Goal: Information Seeking & Learning: Understand process/instructions

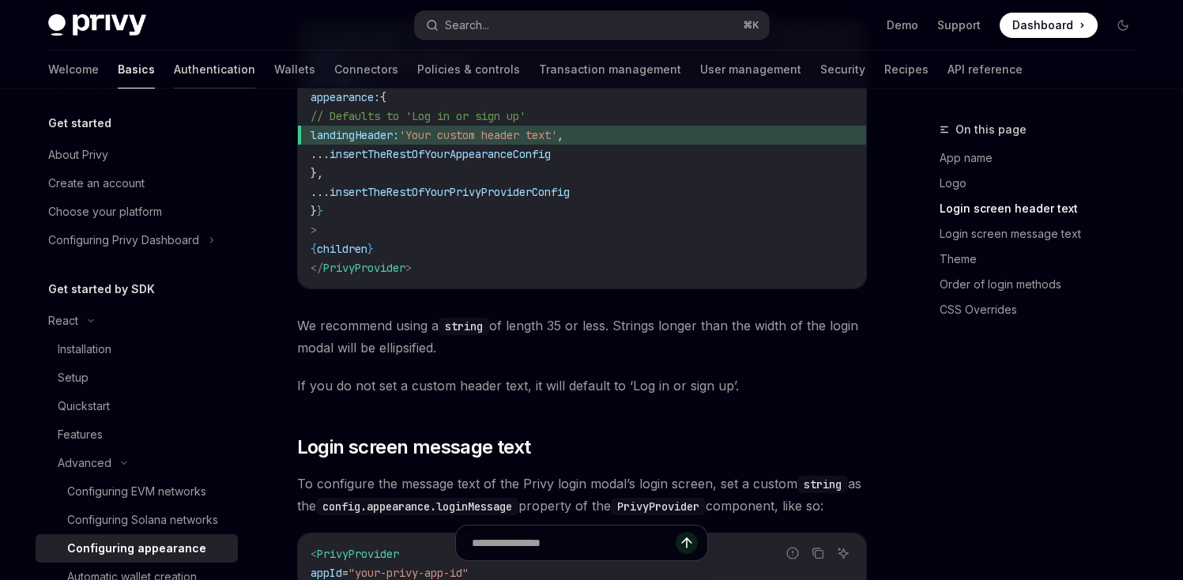
click at [174, 63] on link "Authentication" at bounding box center [214, 70] width 81 height 38
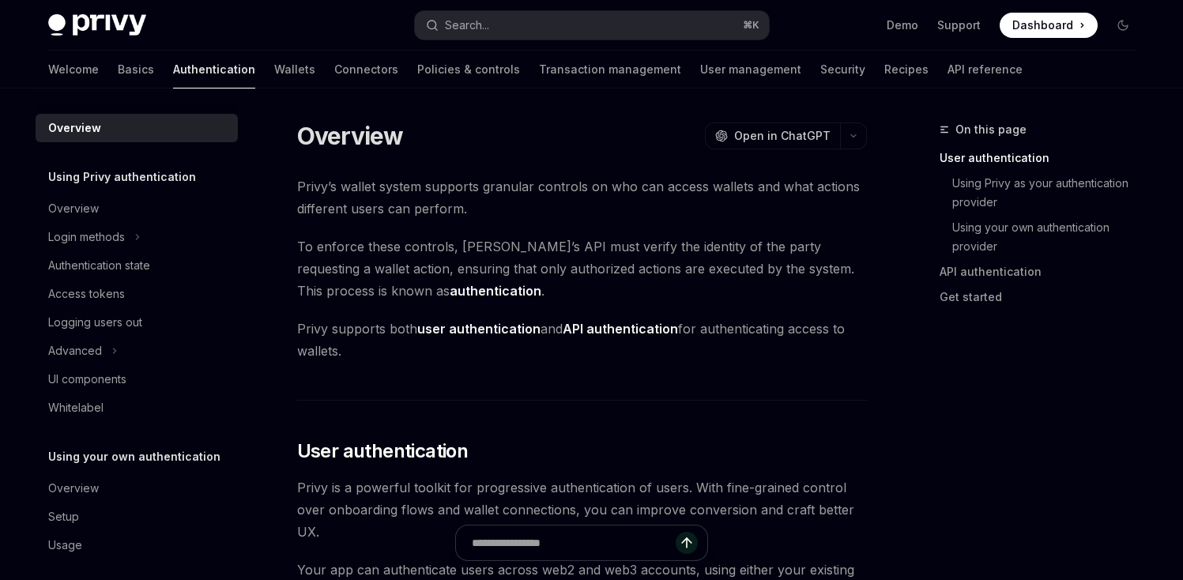
click at [192, 77] on div "Welcome Basics Authentication Wallets Connectors Policies & controls Transactio…" at bounding box center [535, 70] width 974 height 38
click at [274, 78] on link "Wallets" at bounding box center [294, 70] width 41 height 38
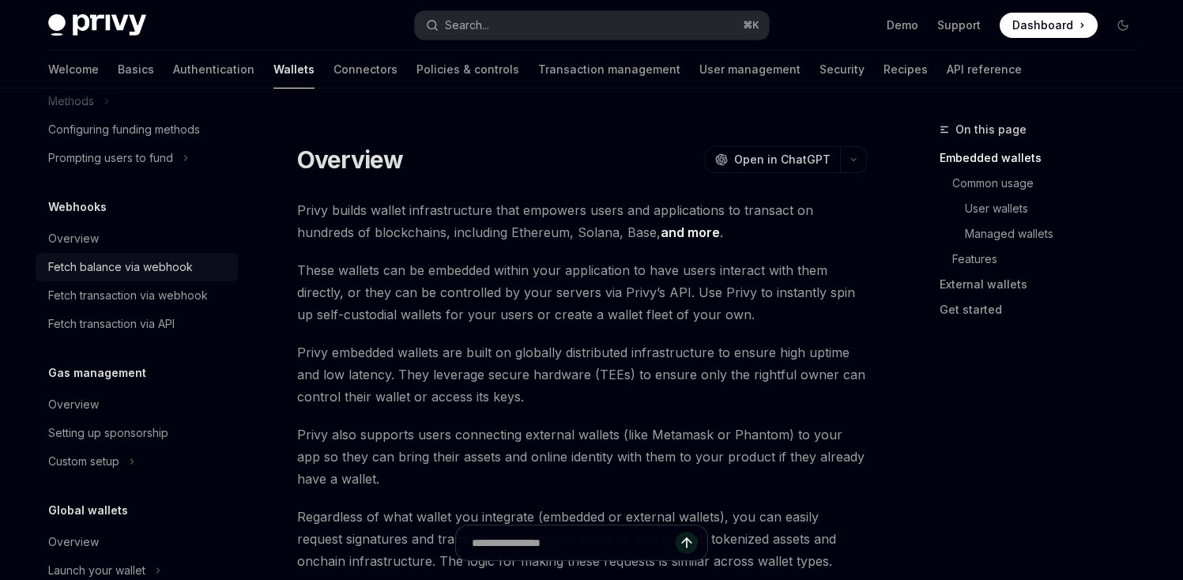
scroll to position [709, 0]
click at [321, 81] on div "Welcome Basics Authentication Wallets Connectors Policies & controls Transactio…" at bounding box center [534, 70] width 973 height 38
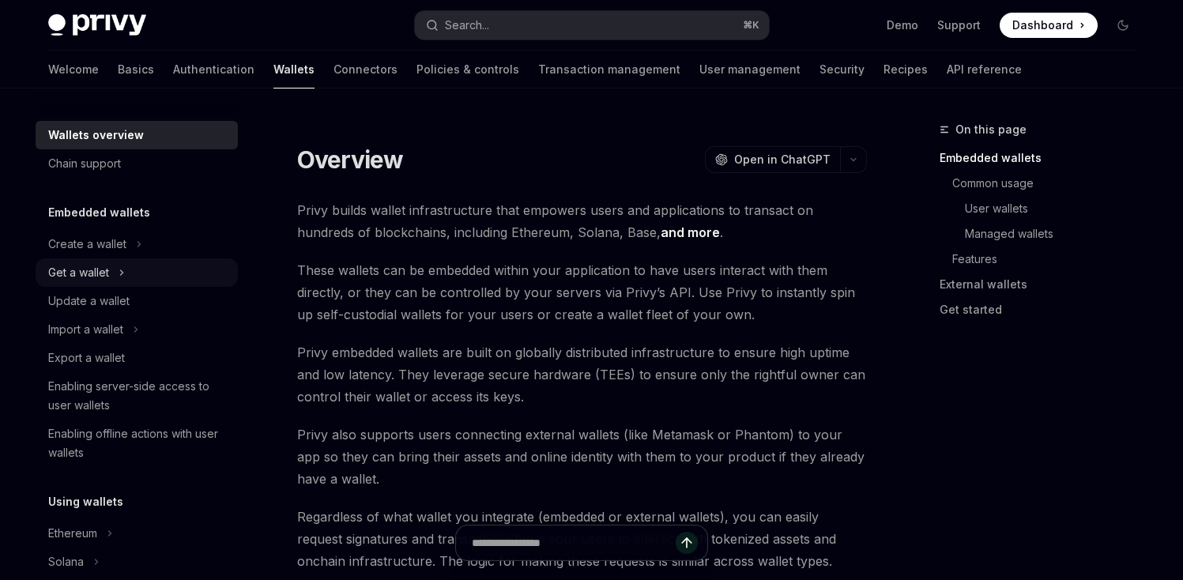
scroll to position [0, 0]
click at [126, 333] on button "Import a wallet" at bounding box center [137, 330] width 202 height 28
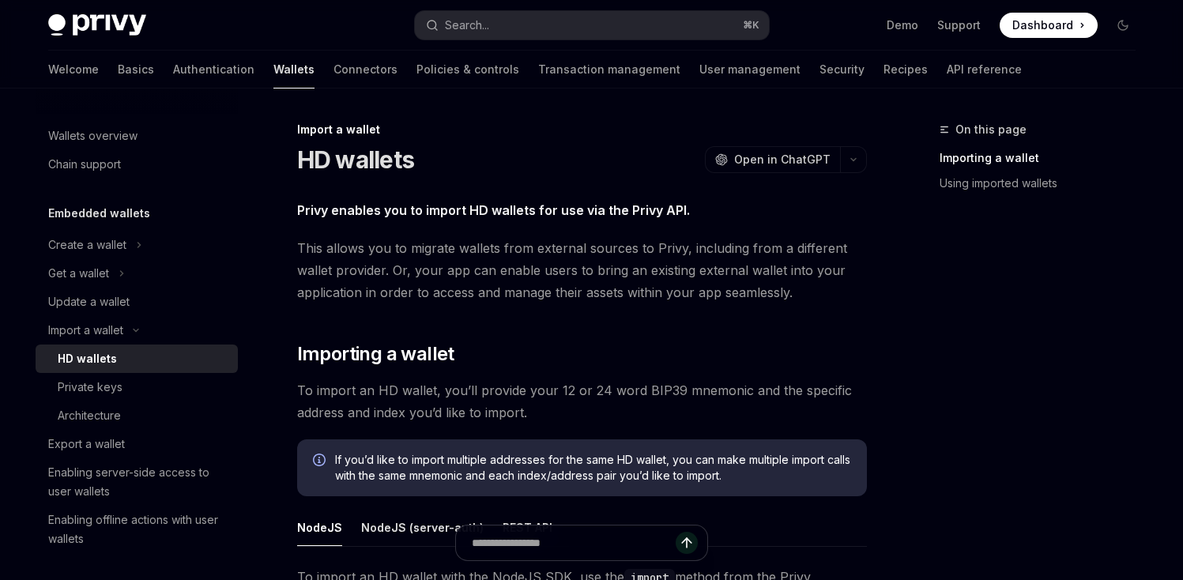
click at [93, 76] on div "Welcome Basics Authentication Wallets Connectors Policies & controls Transactio…" at bounding box center [534, 70] width 973 height 38
click at [118, 75] on link "Basics" at bounding box center [136, 70] width 36 height 38
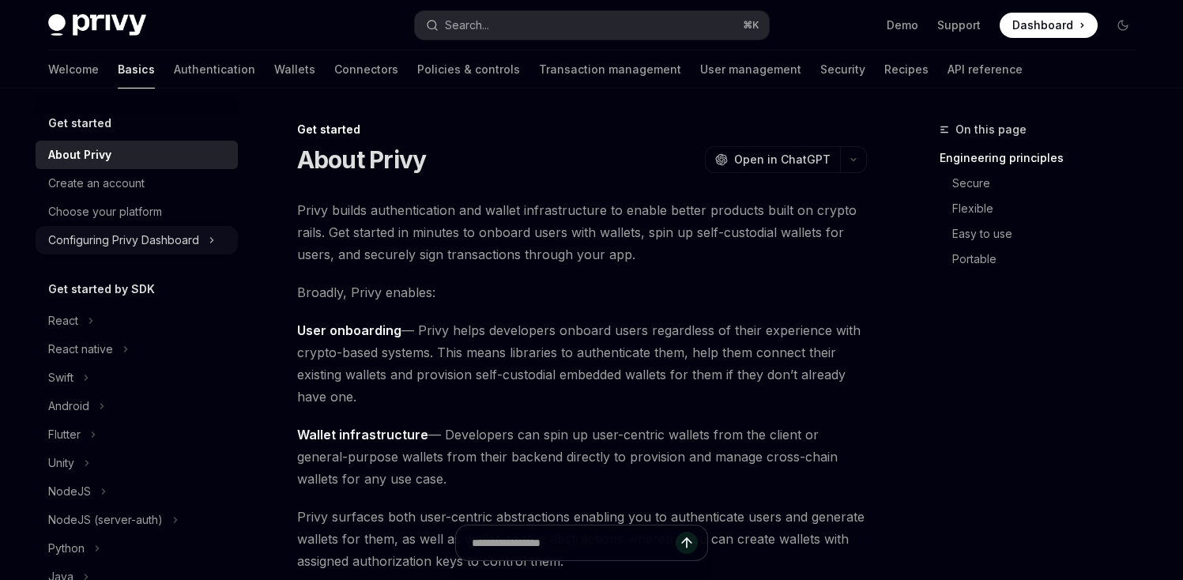
click at [145, 235] on div "Configuring Privy Dashboard" at bounding box center [123, 240] width 151 height 19
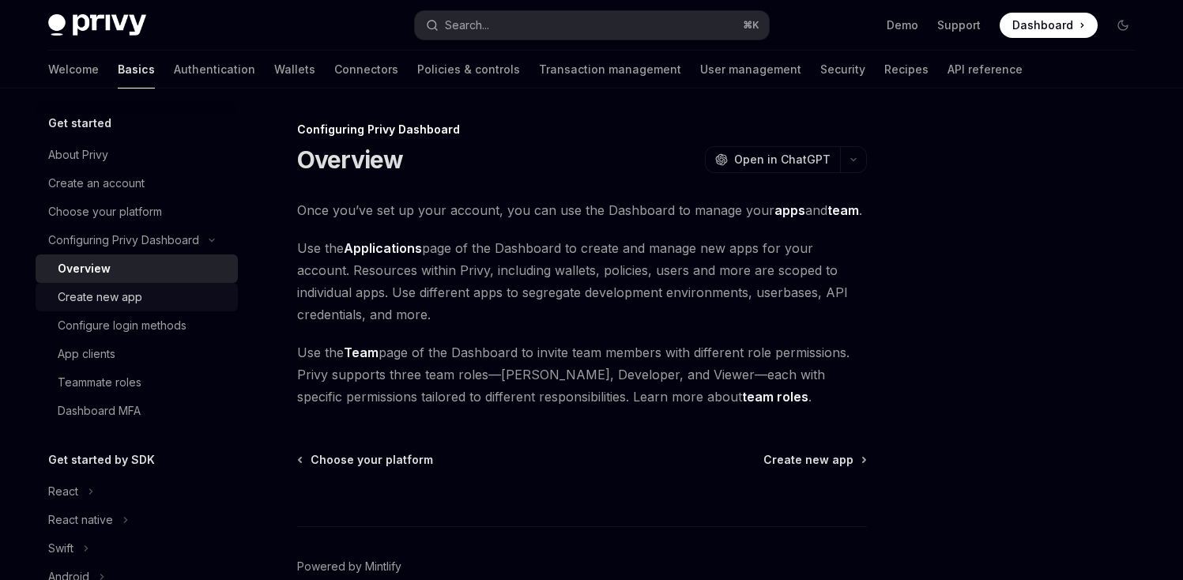
click at [161, 292] on div "Create new app" at bounding box center [143, 297] width 171 height 19
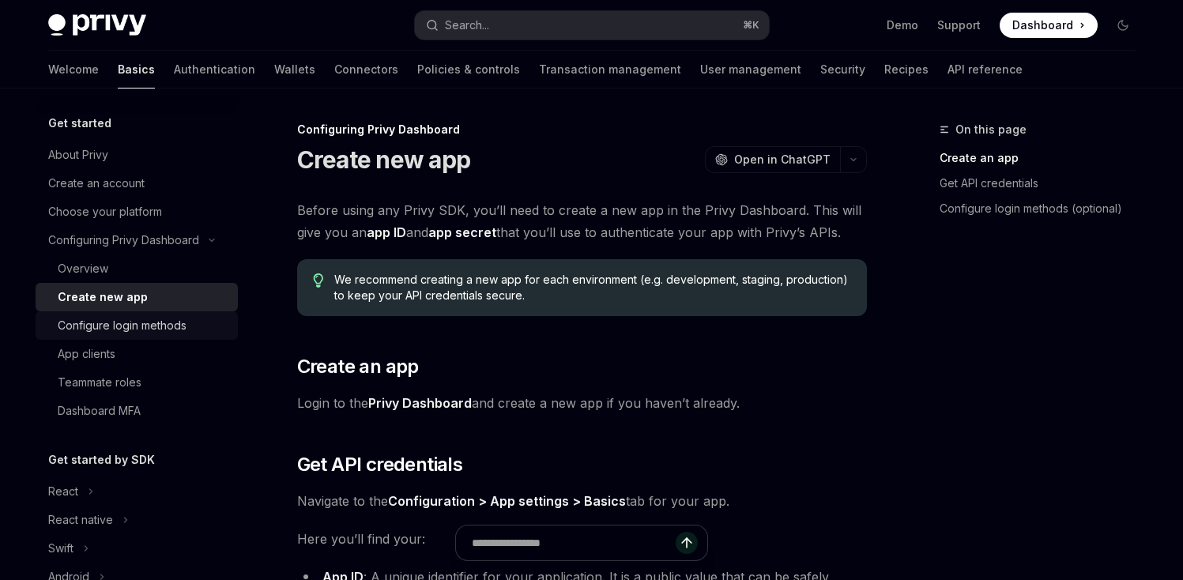
click at [163, 322] on div "Configure login methods" at bounding box center [122, 325] width 129 height 19
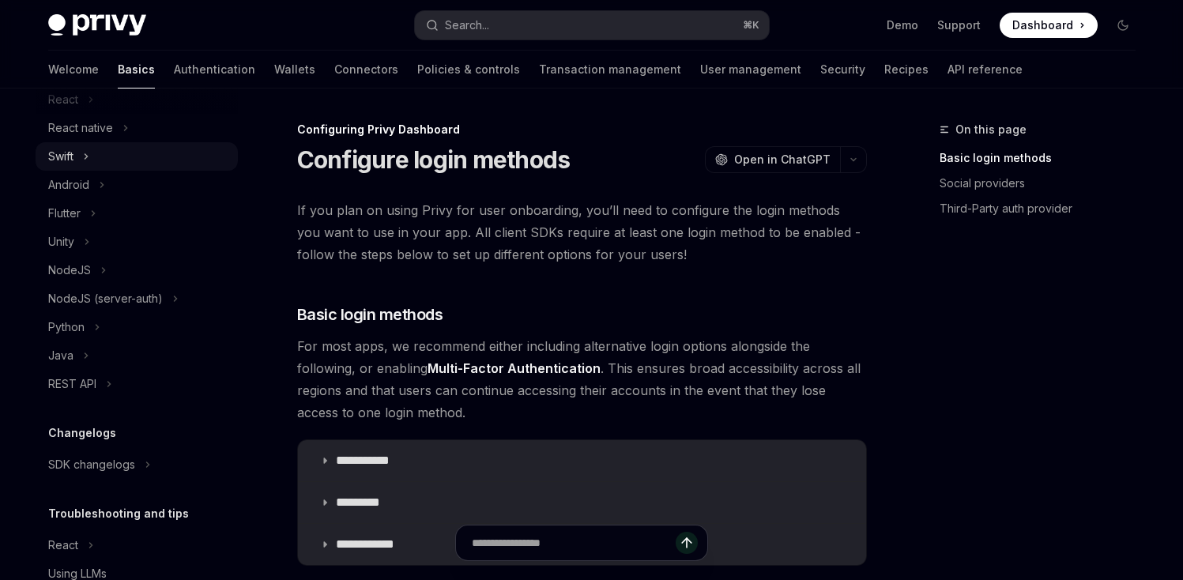
scroll to position [382, 0]
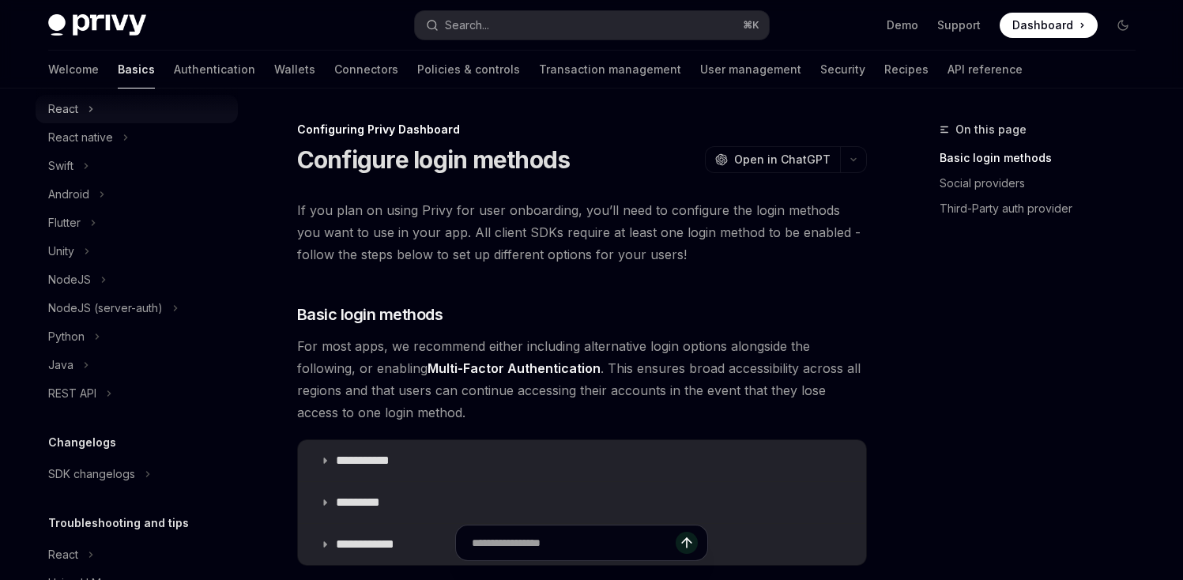
click at [133, 122] on button "React" at bounding box center [137, 109] width 202 height 28
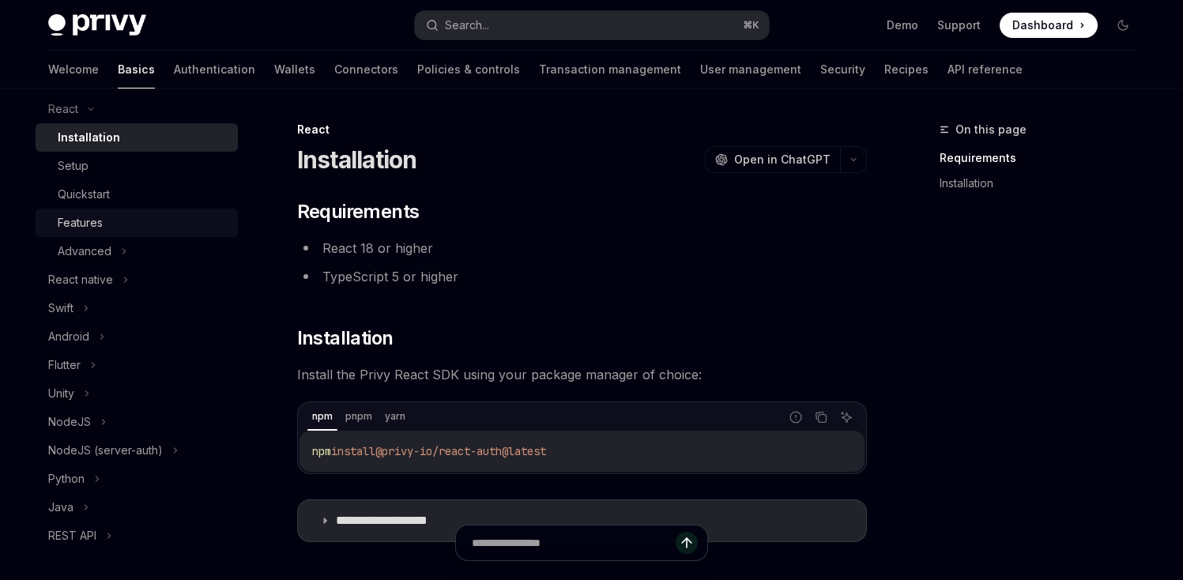
click at [114, 219] on div "Features" at bounding box center [143, 222] width 171 height 19
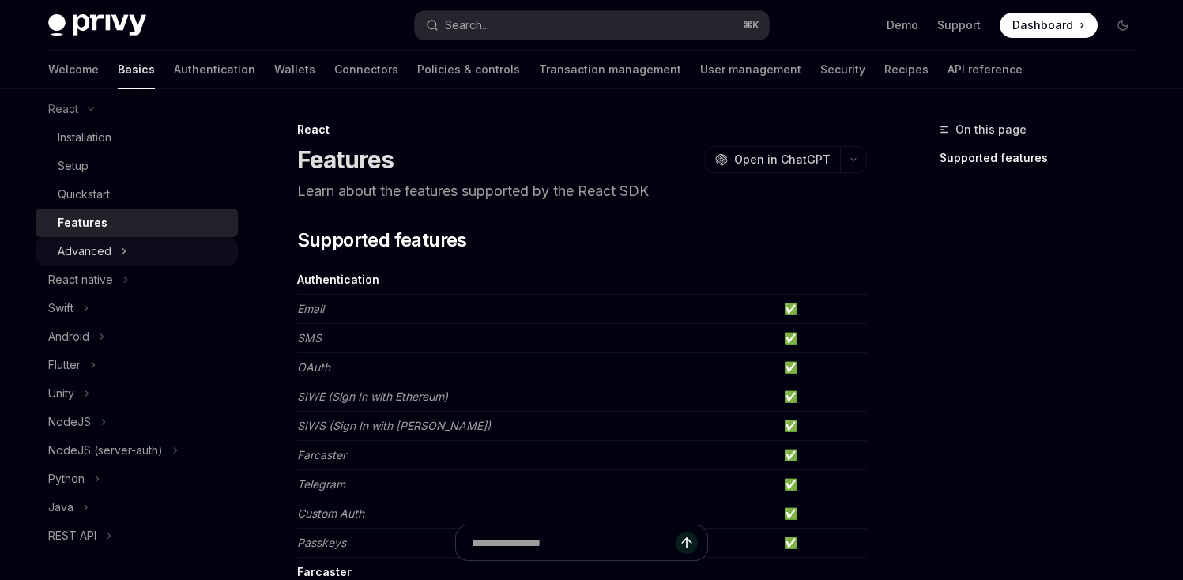
click at [78, 248] on div "Advanced" at bounding box center [85, 251] width 54 height 19
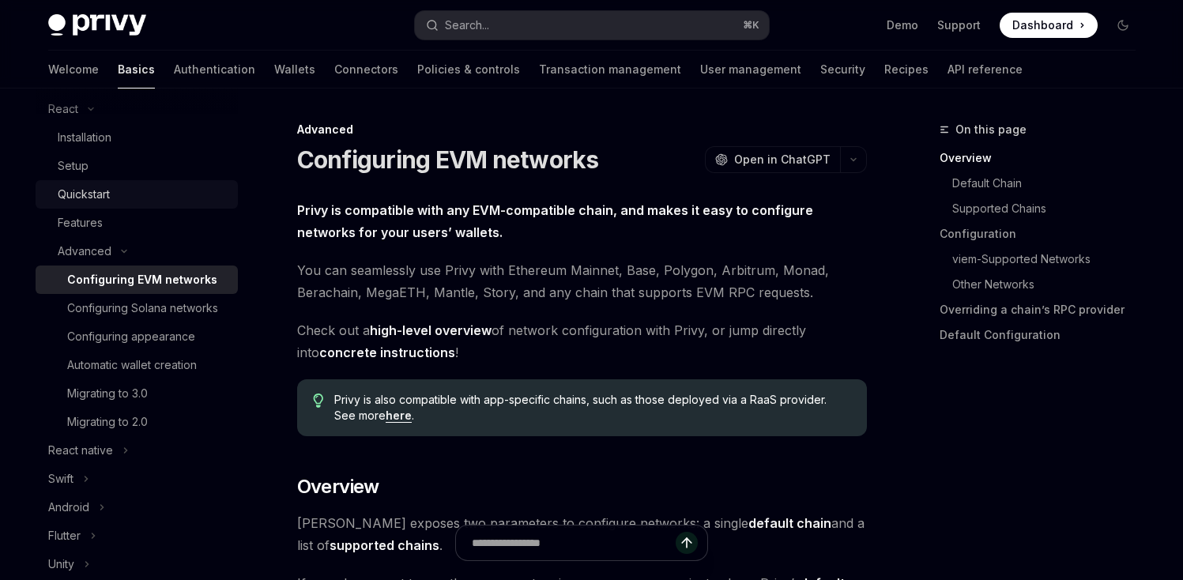
click at [118, 201] on div "Quickstart" at bounding box center [143, 194] width 171 height 19
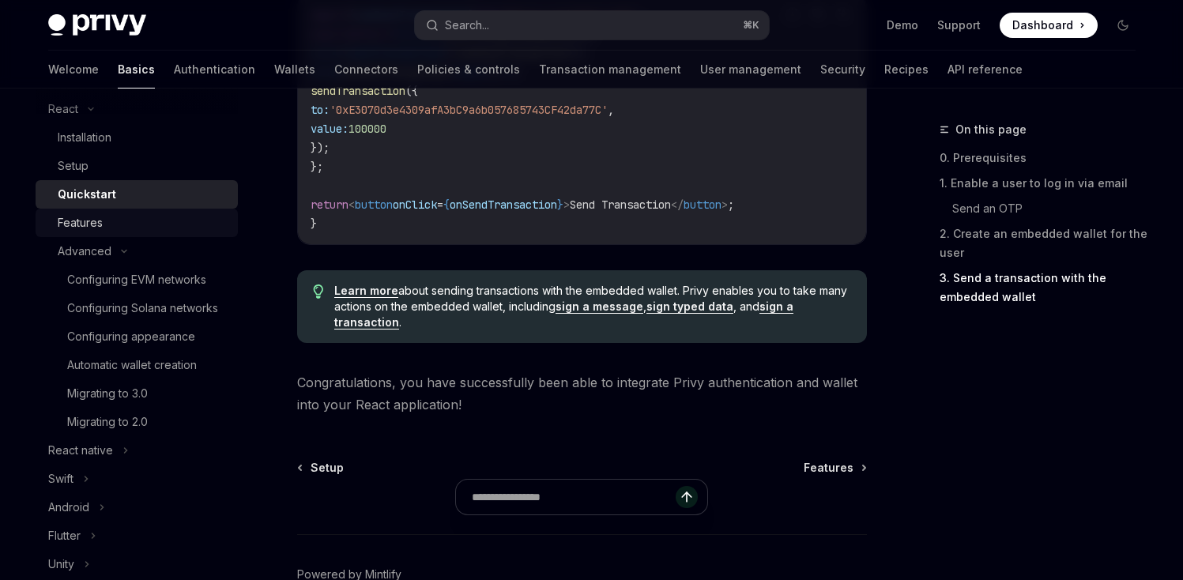
scroll to position [1540, 0]
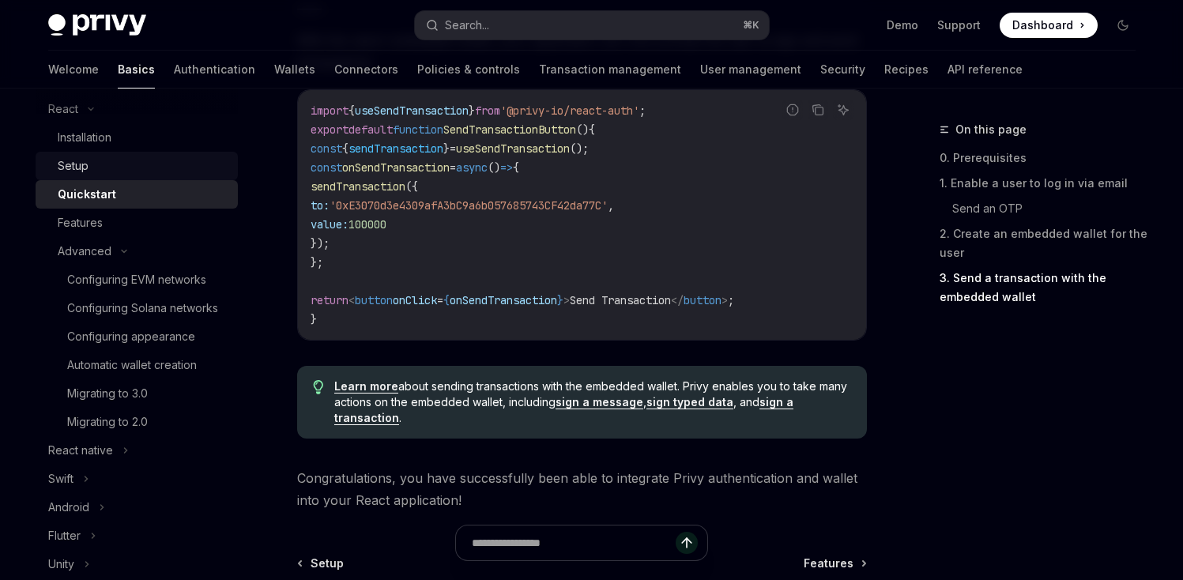
click at [134, 176] on link "Setup" at bounding box center [137, 166] width 202 height 28
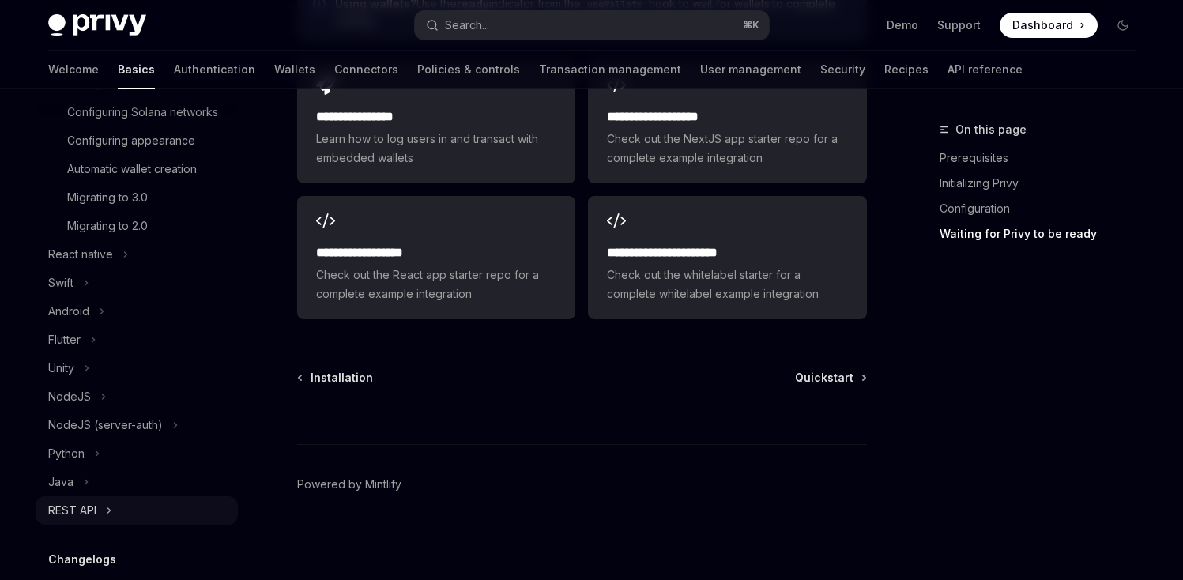
scroll to position [792, 0]
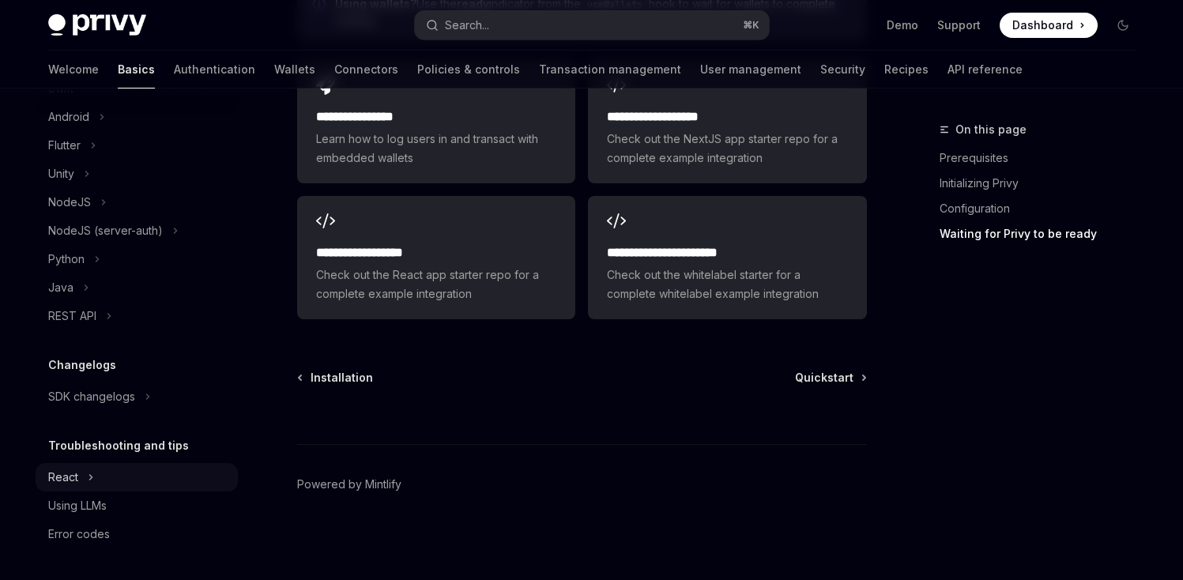
click at [100, 483] on button "React" at bounding box center [137, 477] width 202 height 28
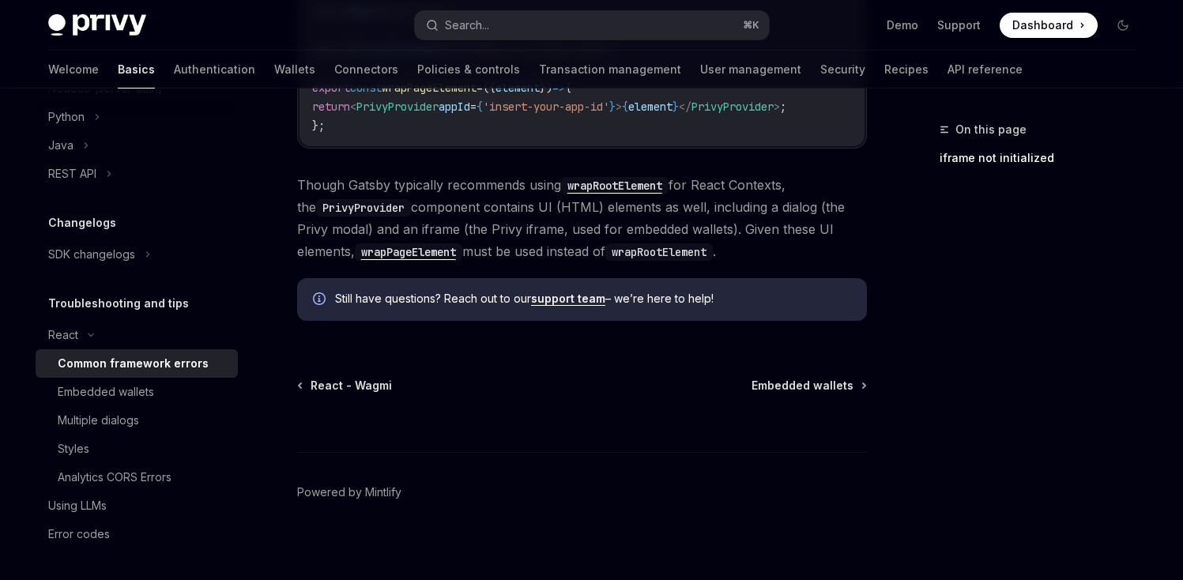
scroll to position [715, 0]
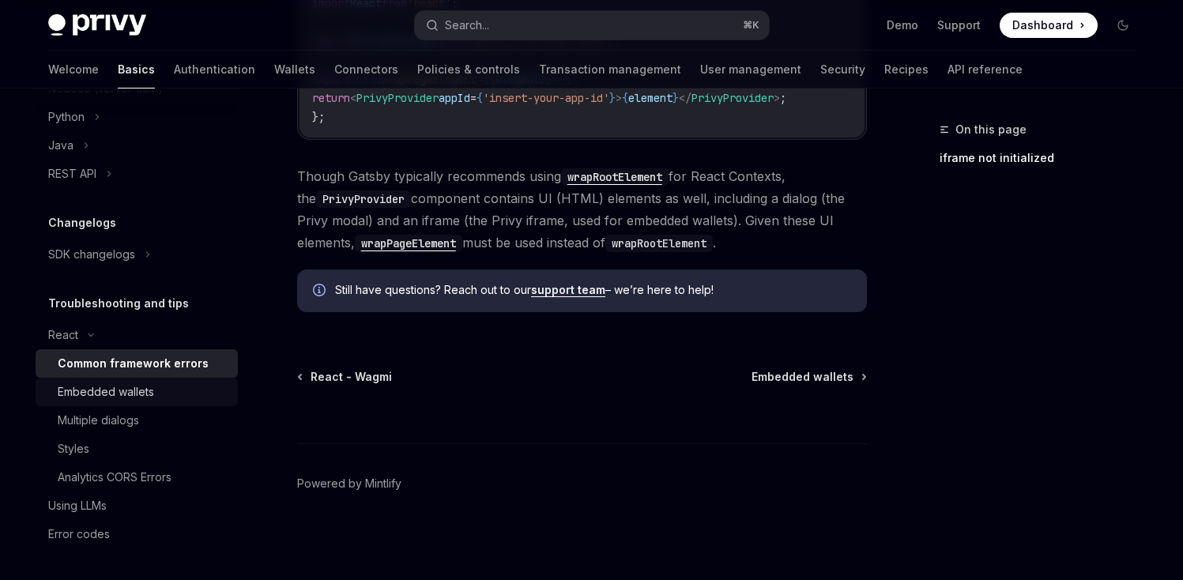
click at [138, 386] on div "Embedded wallets" at bounding box center [106, 391] width 96 height 19
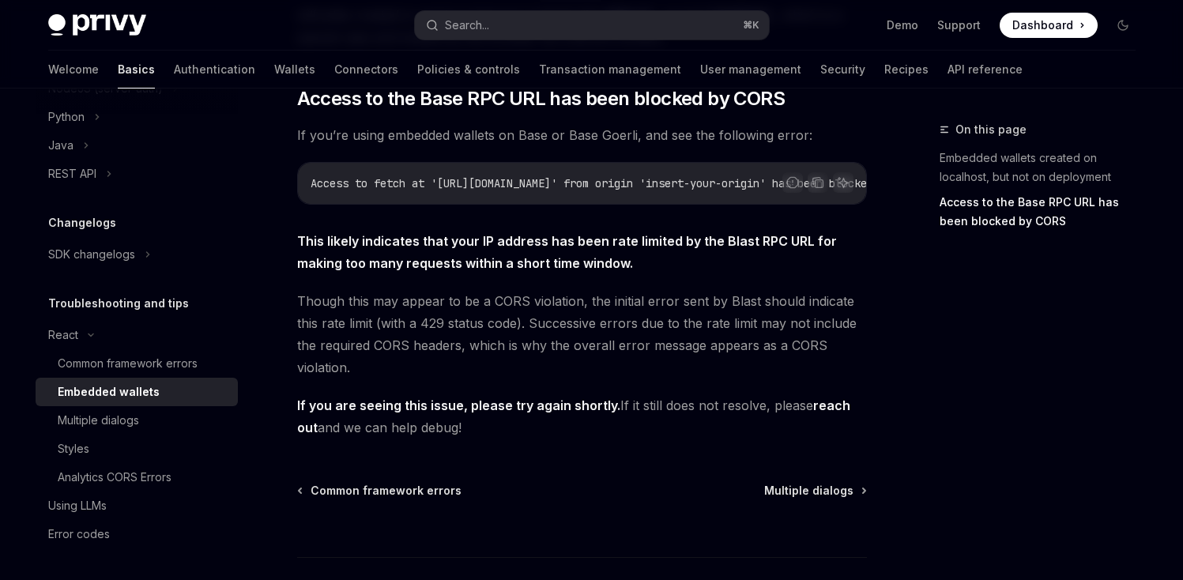
scroll to position [562, 0]
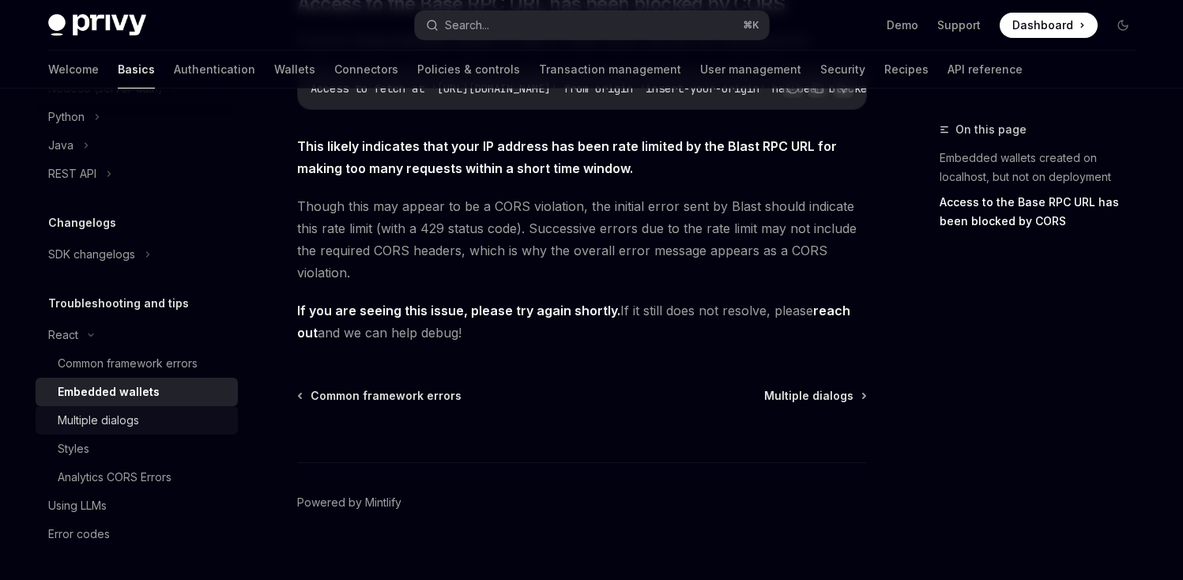
drag, startPoint x: 164, startPoint y: 403, endPoint x: 151, endPoint y: 412, distance: 15.3
click at [164, 403] on link "Embedded wallets" at bounding box center [137, 392] width 202 height 28
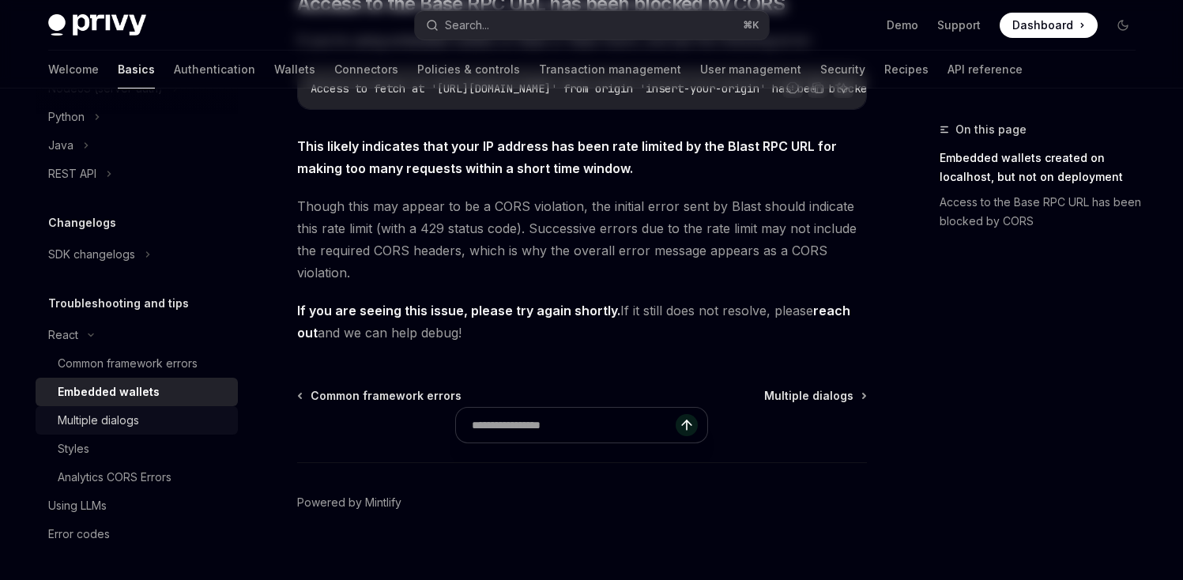
scroll to position [0, 0]
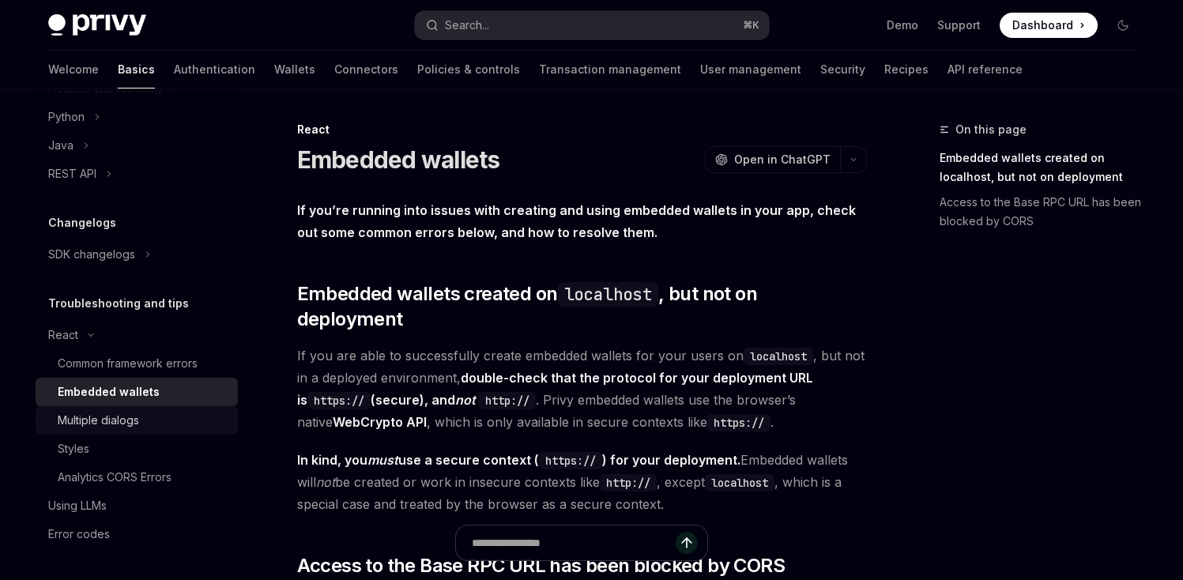
click at [151, 412] on div "Multiple dialogs" at bounding box center [143, 420] width 171 height 19
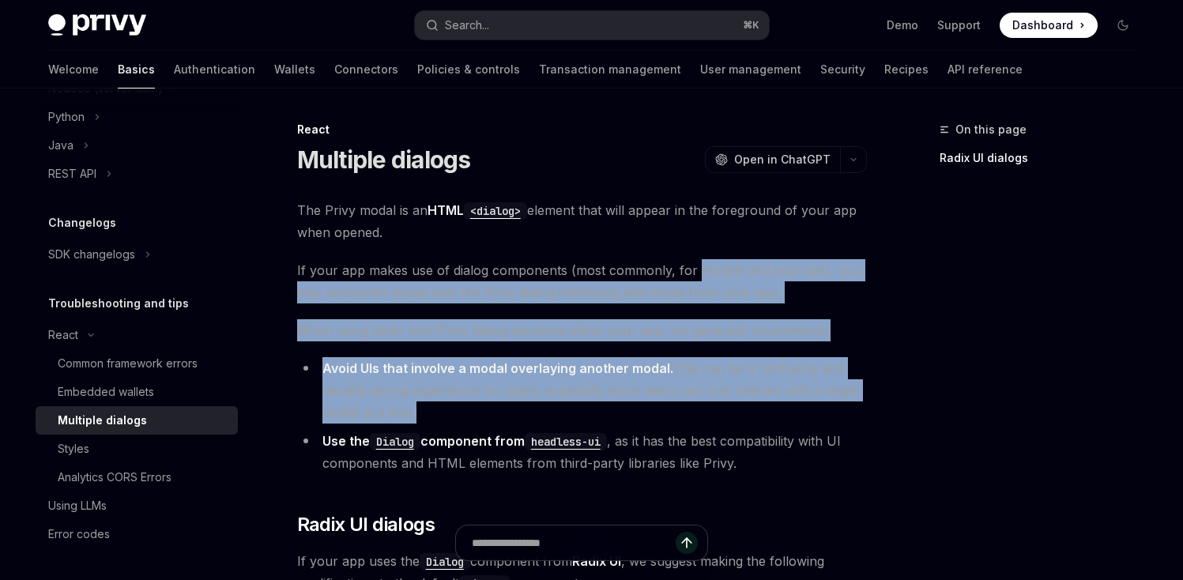
drag, startPoint x: 691, startPoint y: 280, endPoint x: 664, endPoint y: 427, distance: 149.4
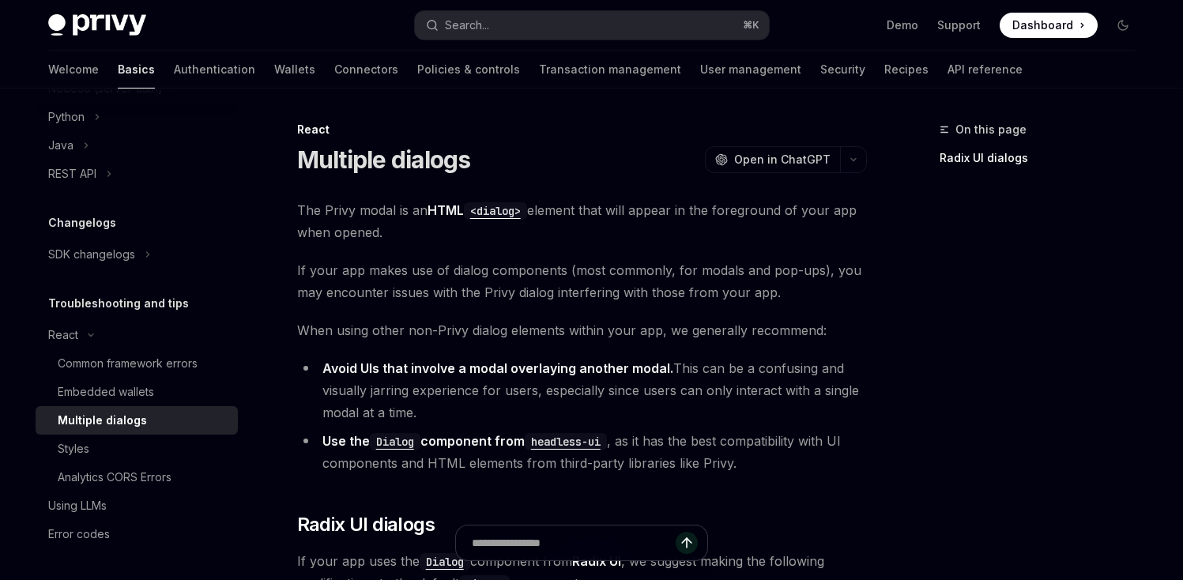
click at [664, 429] on ul "Avoid UIs that involve a modal overlaying another modal. This can be a confusin…" at bounding box center [582, 415] width 570 height 117
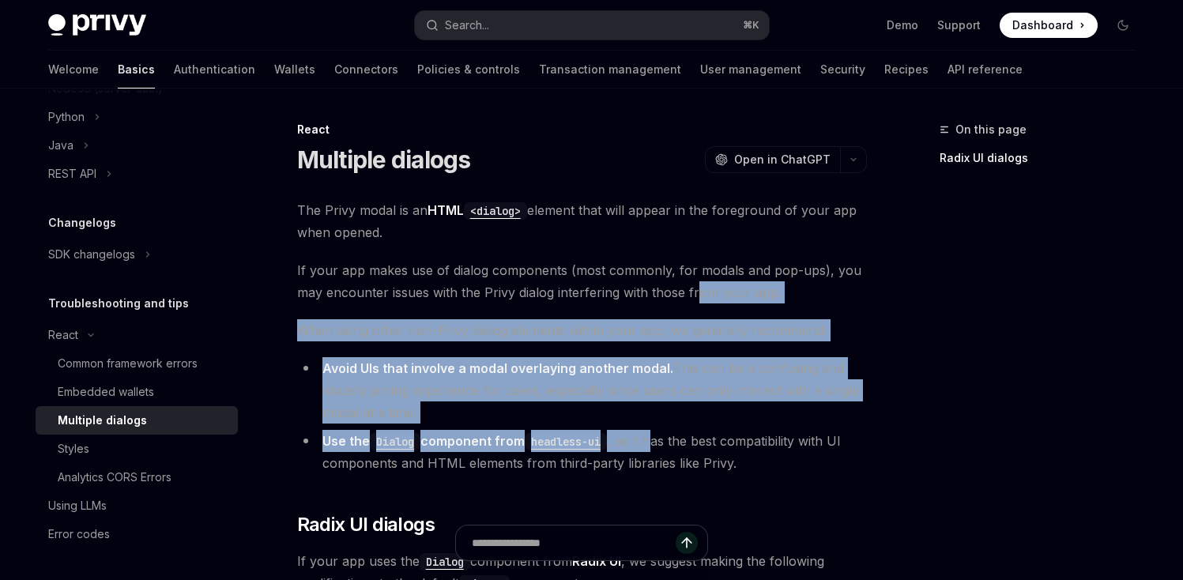
drag, startPoint x: 659, startPoint y: 443, endPoint x: 692, endPoint y: 290, distance: 156.8
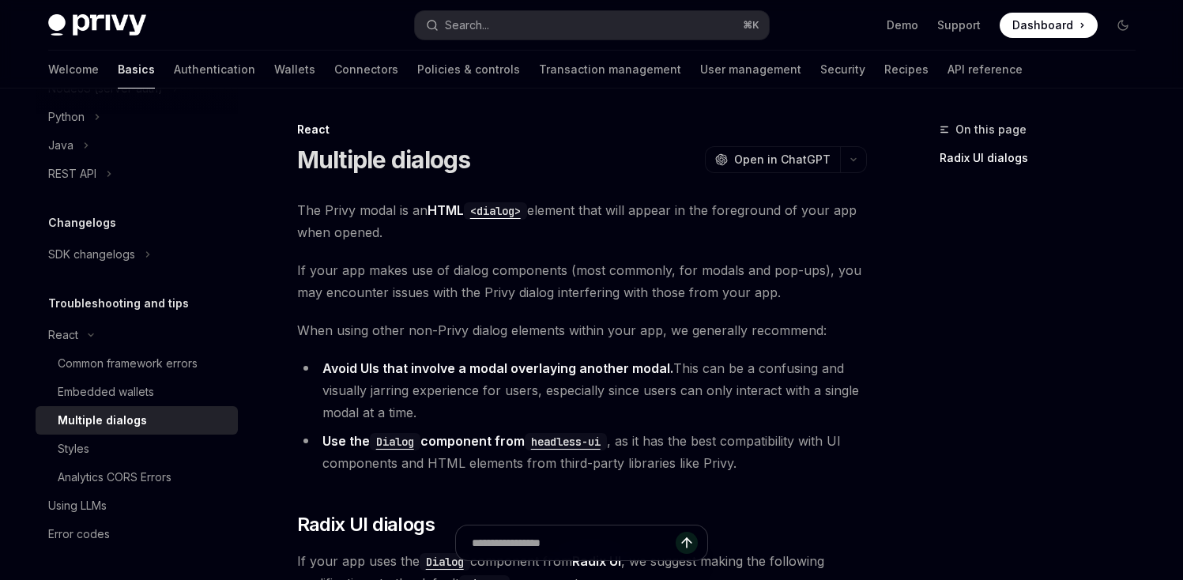
click at [692, 290] on span "If your app makes use of dialog components (most commonly, for modals and pop-u…" at bounding box center [582, 281] width 570 height 44
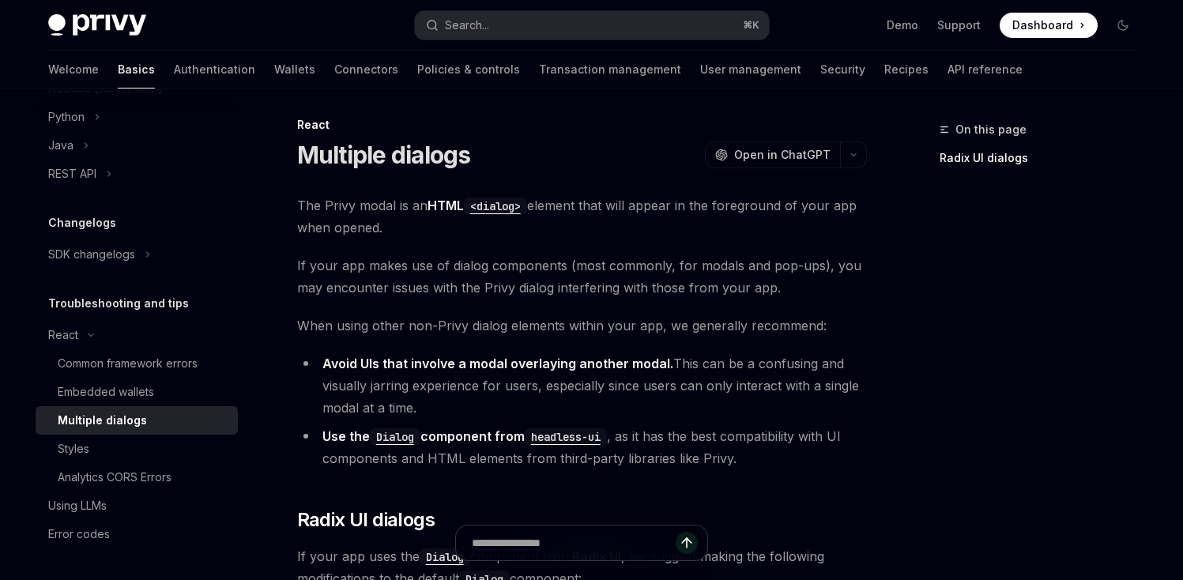
scroll to position [6, 0]
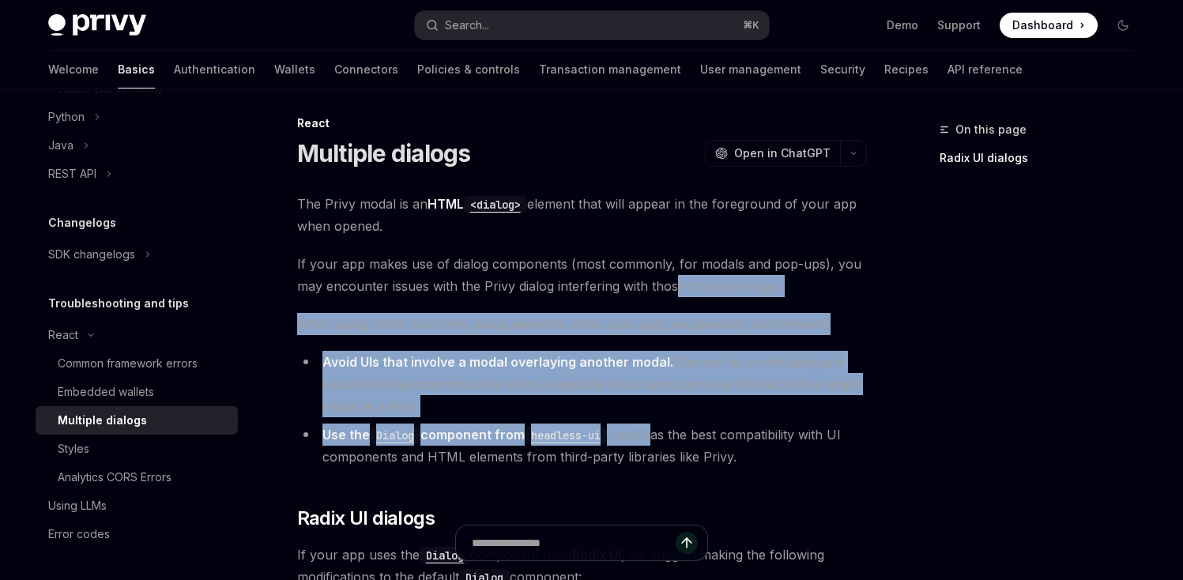
drag, startPoint x: 679, startPoint y: 294, endPoint x: 662, endPoint y: 431, distance: 138.5
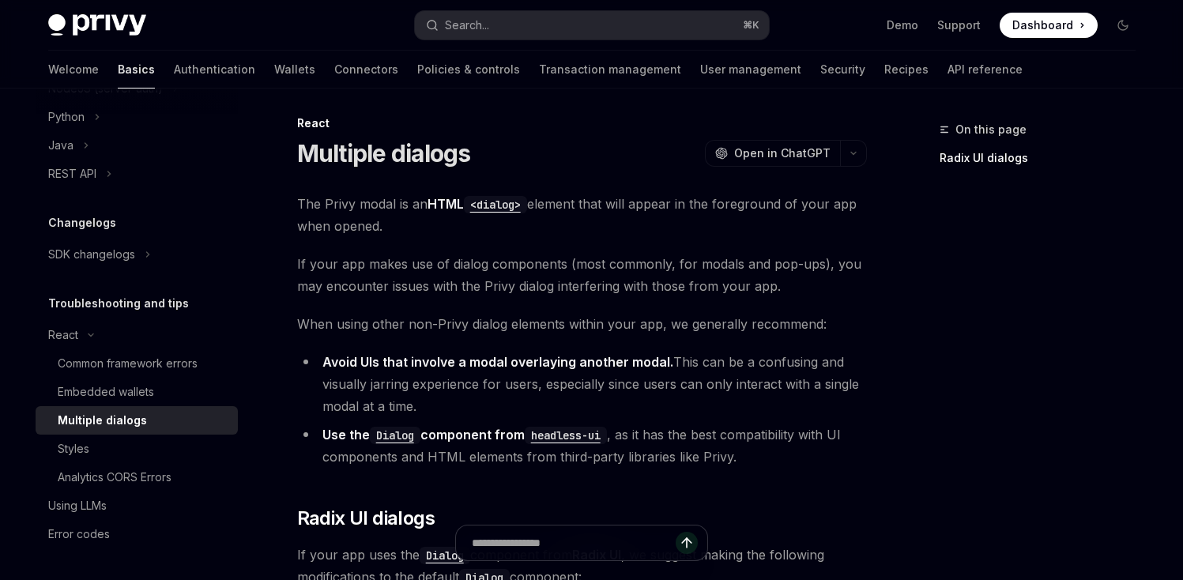
click at [657, 431] on li "Use the Dialog component from headless-ui , as it has the best compatibility wi…" at bounding box center [582, 445] width 570 height 44
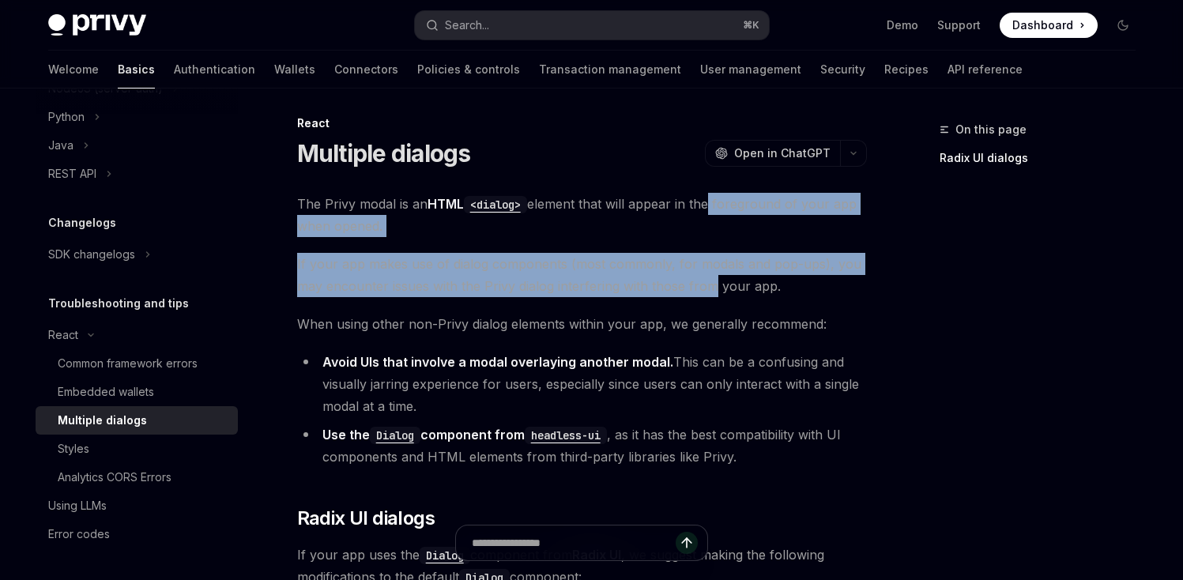
drag, startPoint x: 709, startPoint y: 208, endPoint x: 709, endPoint y: 296, distance: 88.5
click at [709, 296] on span "If your app makes use of dialog components (most commonly, for modals and pop-u…" at bounding box center [582, 275] width 570 height 44
drag, startPoint x: 721, startPoint y: 222, endPoint x: 683, endPoint y: 306, distance: 91.6
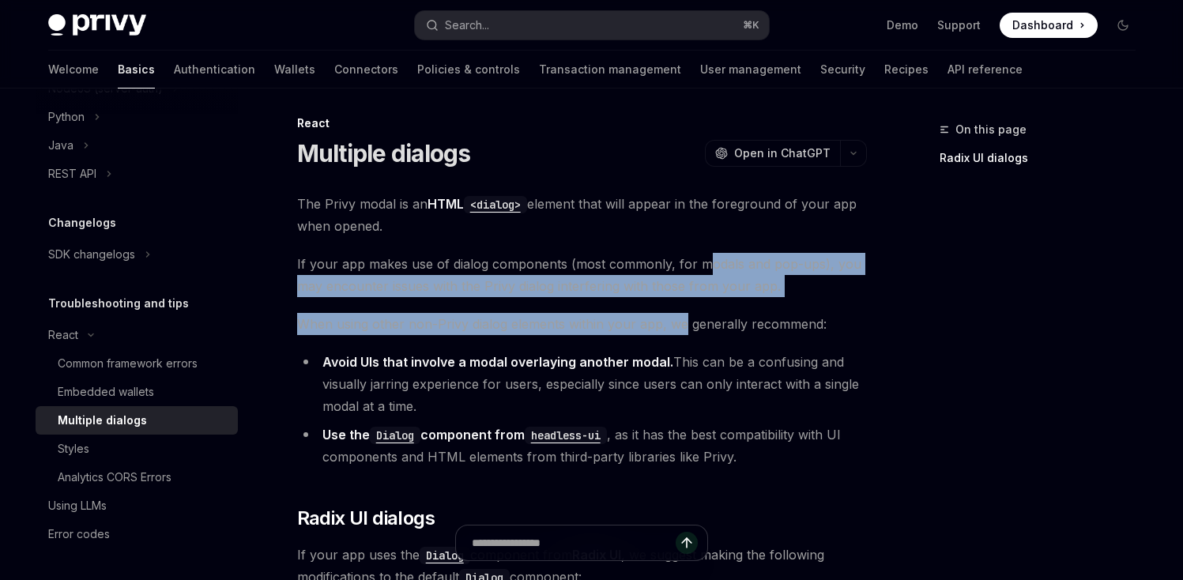
drag, startPoint x: 699, startPoint y: 271, endPoint x: 682, endPoint y: 328, distance: 59.5
click at [682, 328] on span "When using other non-Privy dialog elements within your app, we generally recomm…" at bounding box center [582, 324] width 570 height 22
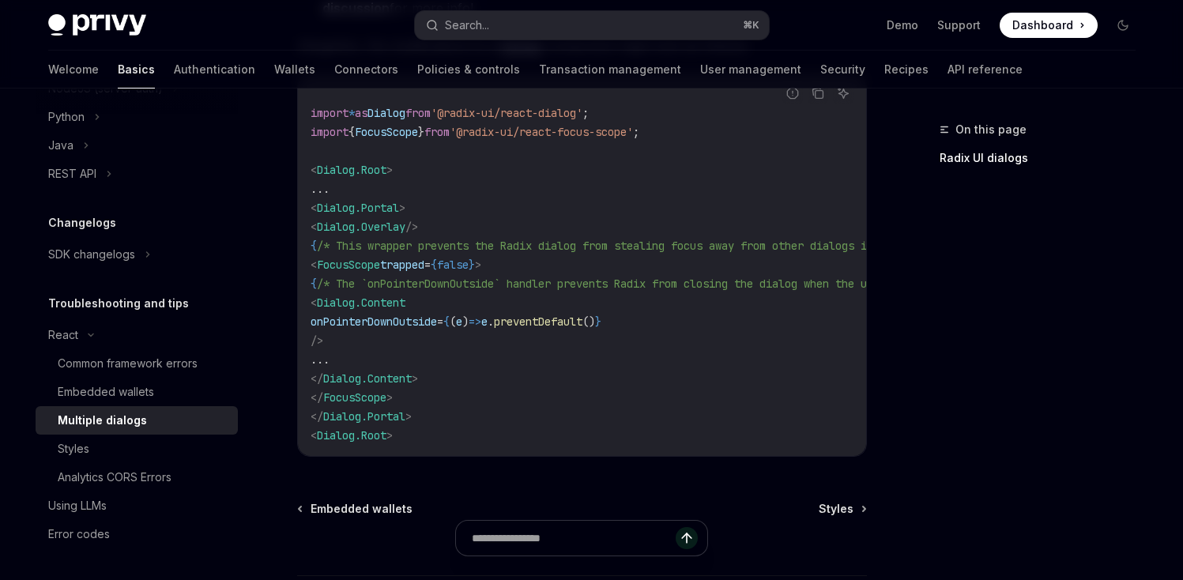
scroll to position [769, 0]
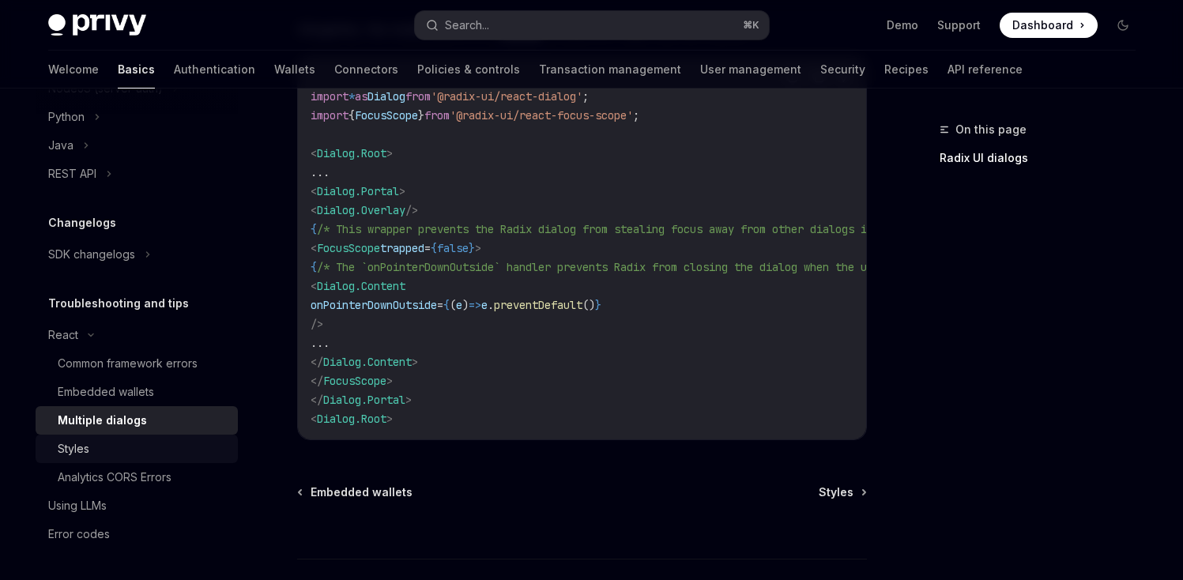
click at [156, 447] on div "Styles" at bounding box center [143, 448] width 171 height 19
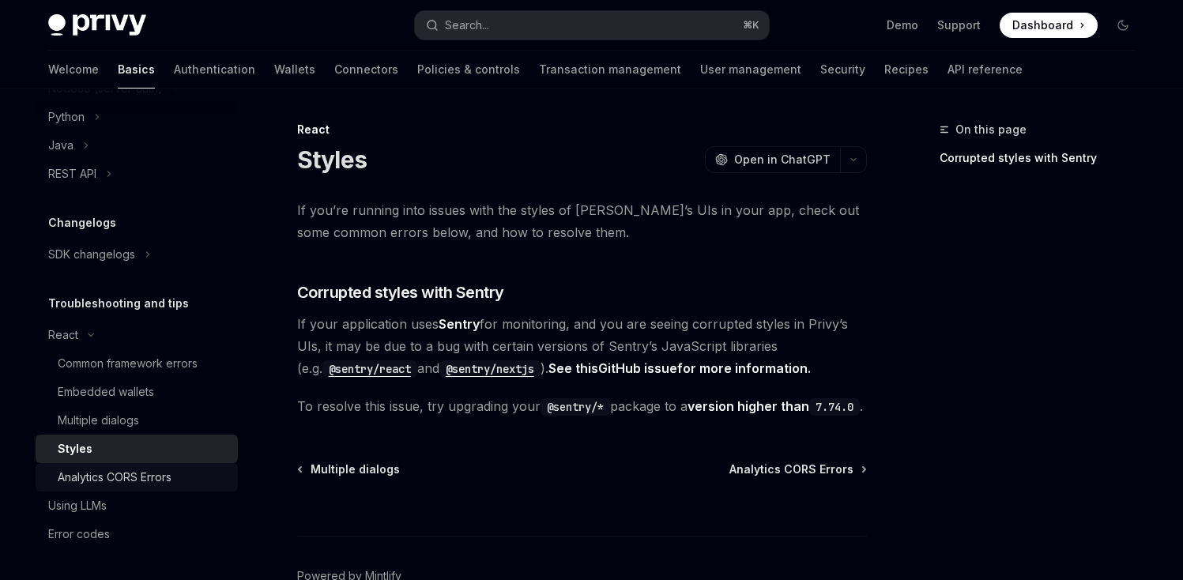
click at [171, 468] on div "Analytics CORS Errors" at bounding box center [115, 477] width 114 height 19
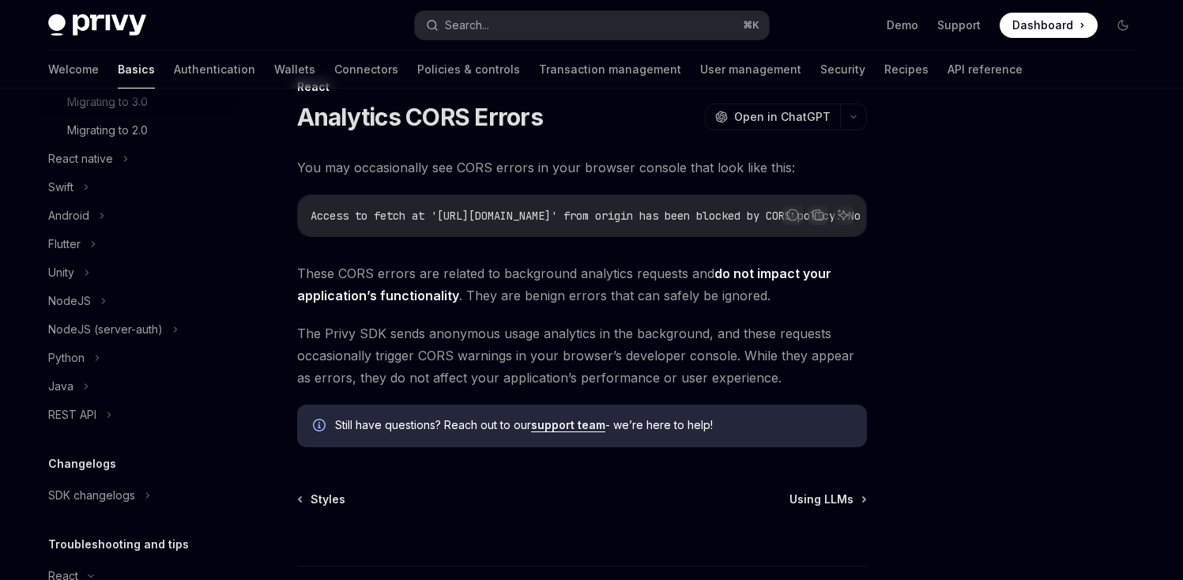
scroll to position [28, 0]
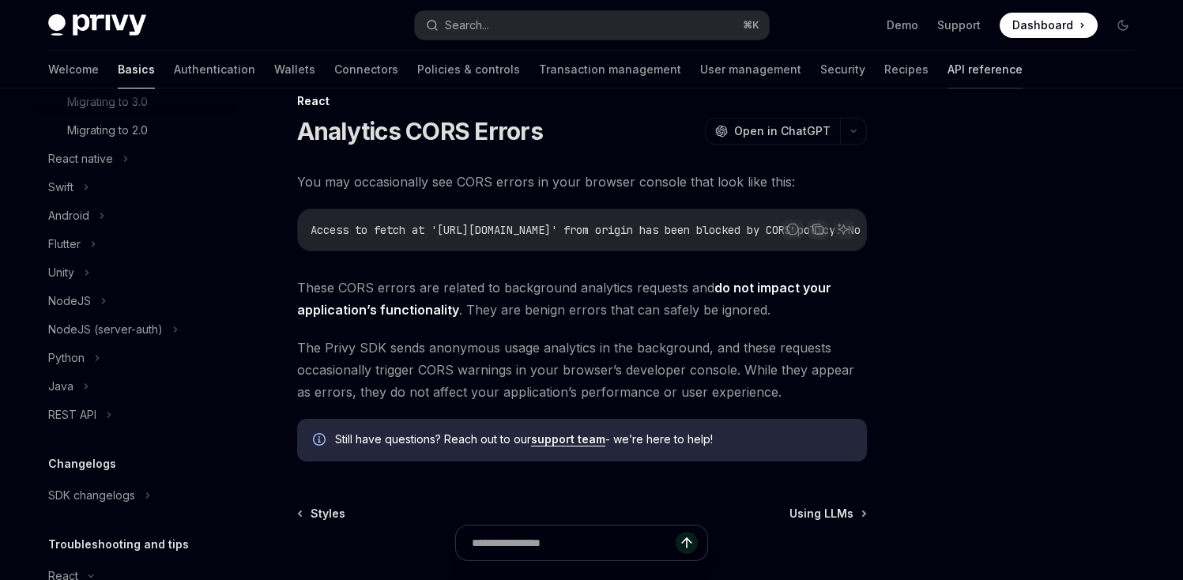
click at [947, 71] on link "API reference" at bounding box center [984, 70] width 75 height 38
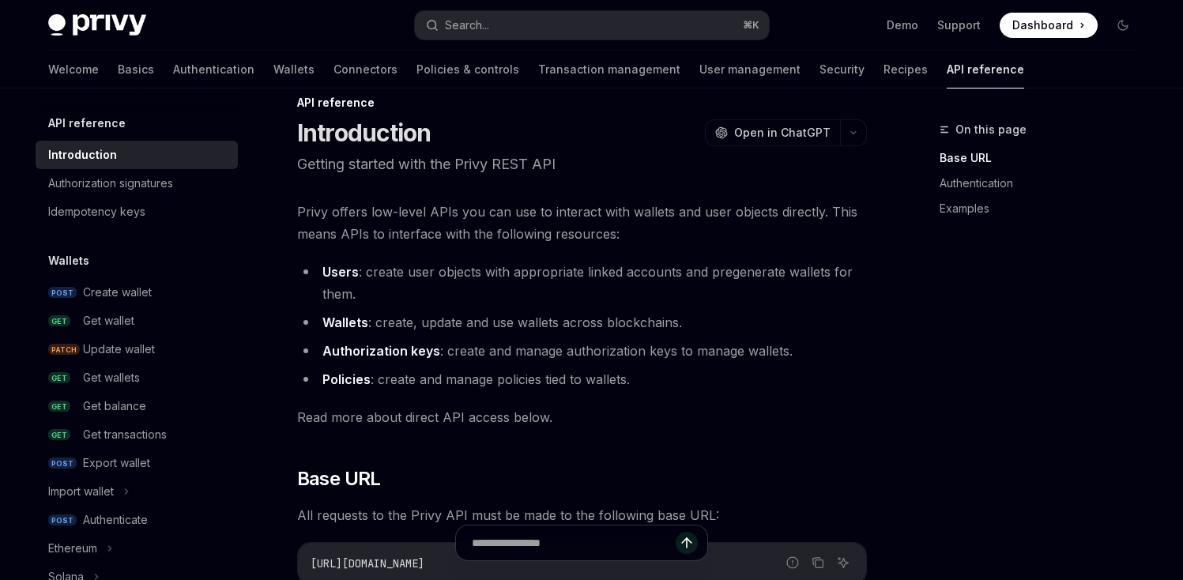
scroll to position [25, 0]
click at [273, 69] on link "Wallets" at bounding box center [293, 70] width 41 height 38
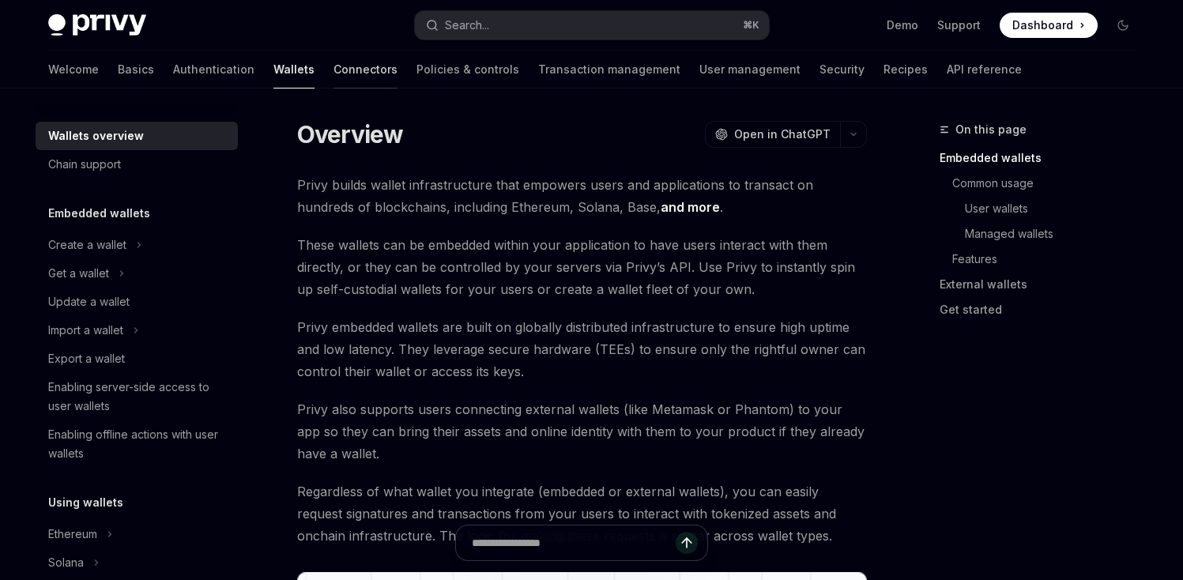
click at [333, 69] on link "Connectors" at bounding box center [365, 70] width 64 height 38
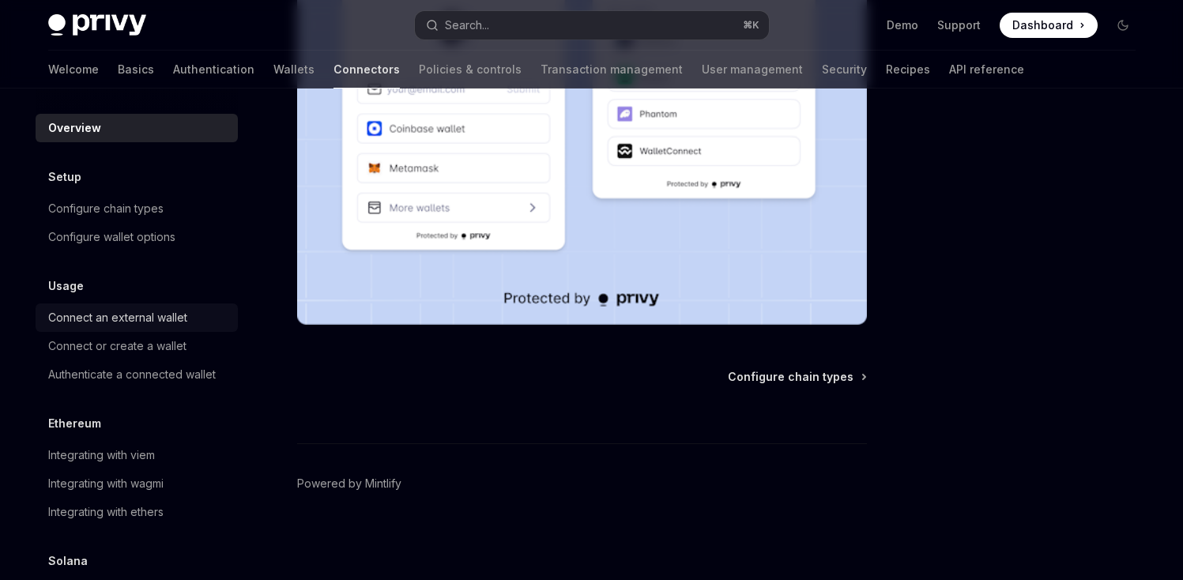
click at [187, 326] on div "Connect an external wallet" at bounding box center [138, 317] width 180 height 19
type textarea "*"
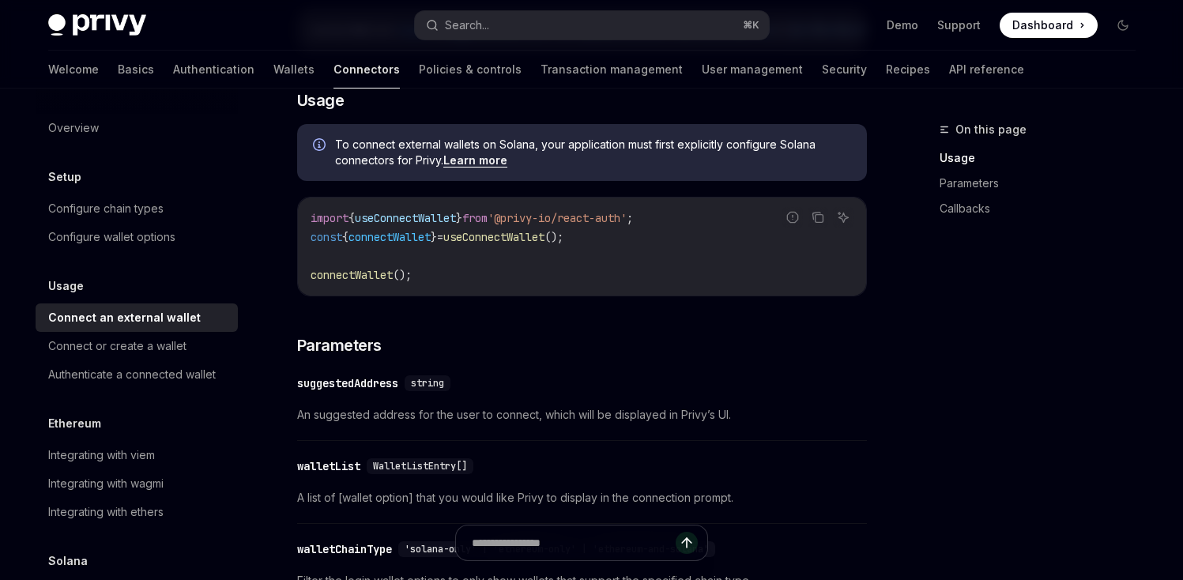
scroll to position [390, 0]
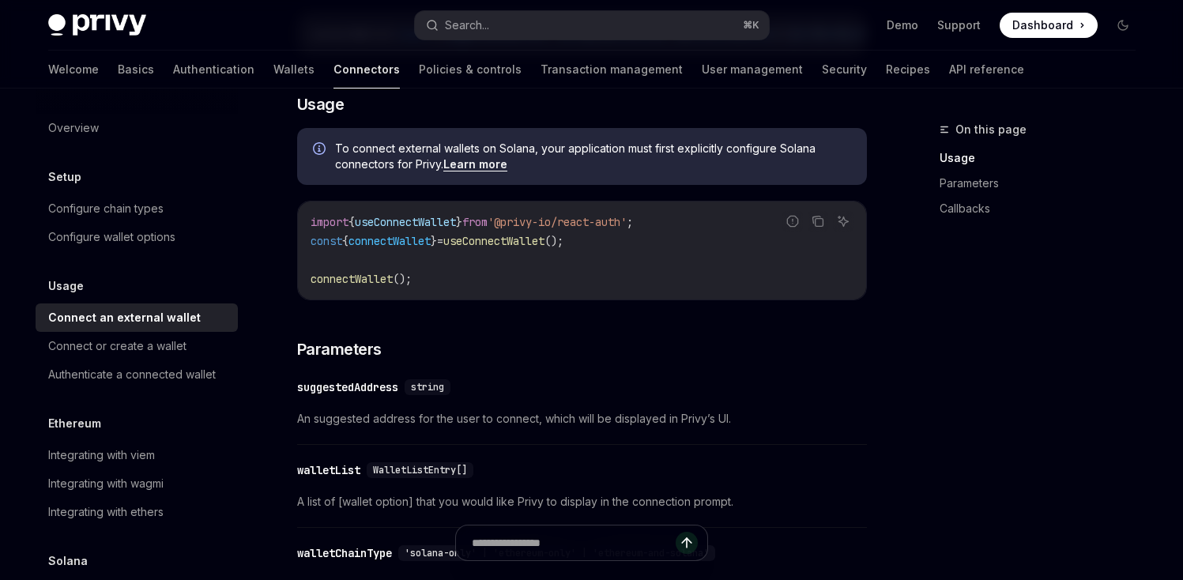
click at [431, 248] on span "connectWallet" at bounding box center [389, 241] width 82 height 14
click at [412, 294] on div "import { useConnectWallet } from '@privy-io/react-auth' ; const { connectWallet…" at bounding box center [582, 250] width 568 height 98
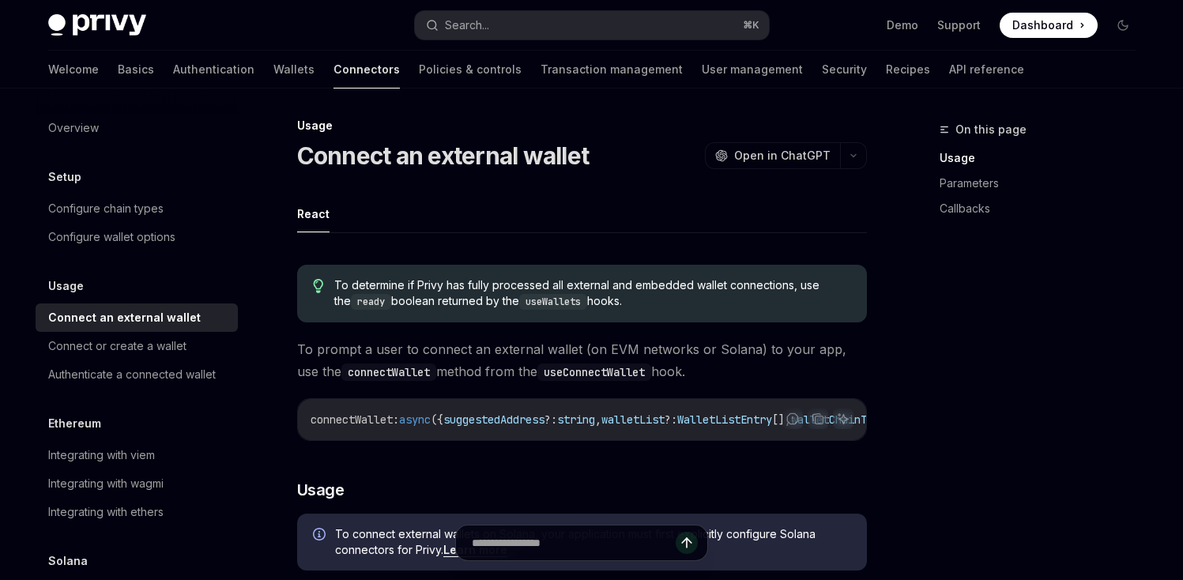
scroll to position [0, 0]
